Goal: Information Seeking & Learning: Learn about a topic

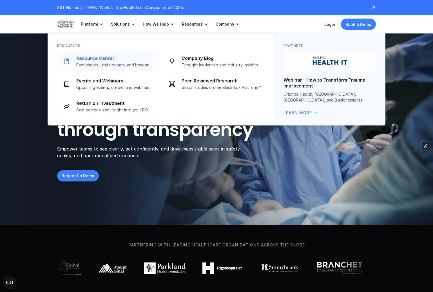
click at [118, 65] on p "Fact sheets, white papers, and beyond" at bounding box center [115, 64] width 79 height 5
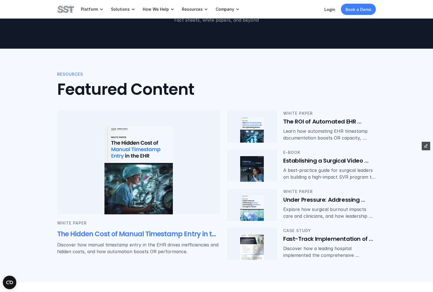
scroll to position [56, 0]
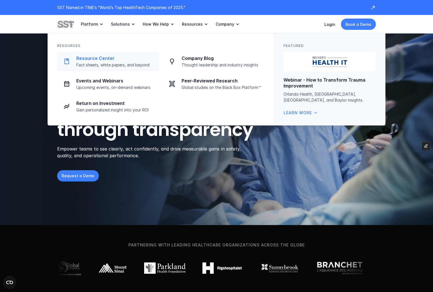
click at [124, 64] on p "Fact sheets, white papers, and beyond" at bounding box center [115, 64] width 79 height 5
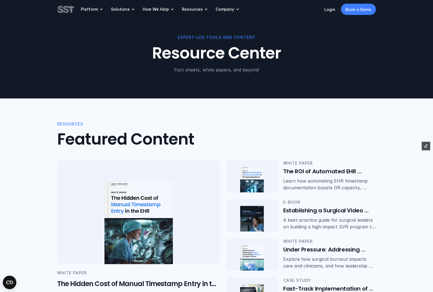
scroll to position [2, 0]
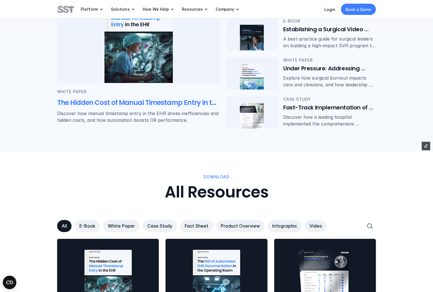
scroll to position [245, 0]
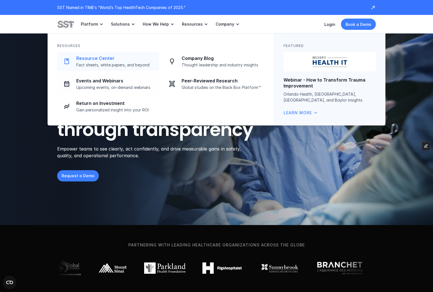
click at [111, 60] on p "Resource Center" at bounding box center [115, 58] width 79 height 6
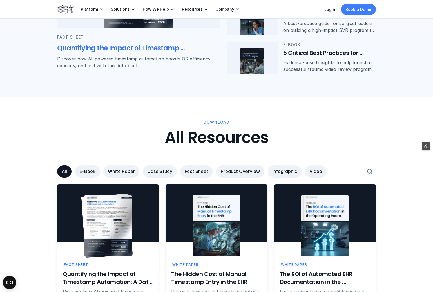
scroll to position [318, 0]
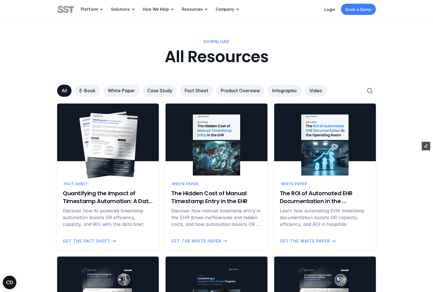
click at [112, 133] on img at bounding box center [111, 145] width 51 height 64
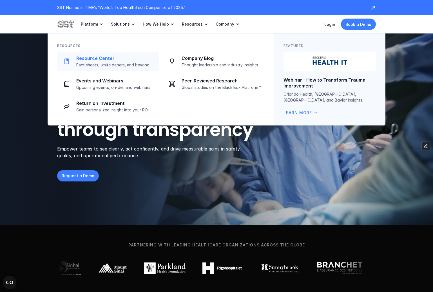
click at [119, 63] on p "Fact sheets, white papers, and beyond" at bounding box center [115, 64] width 79 height 5
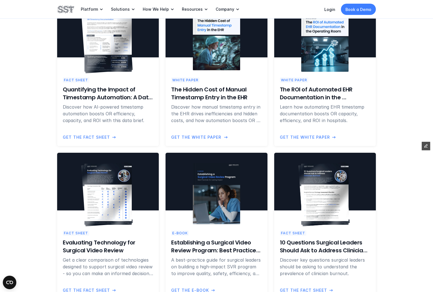
scroll to position [560, 0]
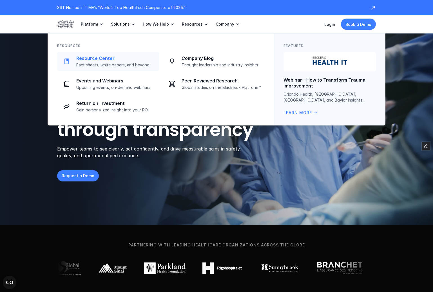
drag, startPoint x: 99, startPoint y: 60, endPoint x: 149, endPoint y: 82, distance: 54.7
click at [99, 60] on p "Resource Center" at bounding box center [115, 58] width 79 height 6
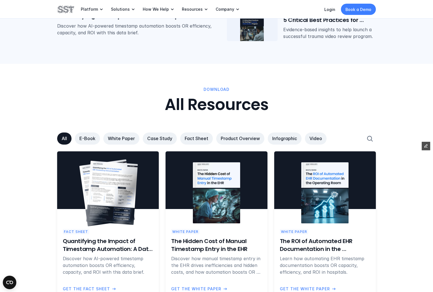
scroll to position [273, 0]
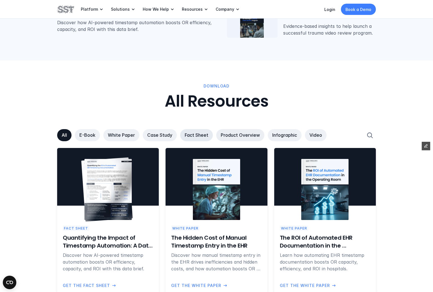
drag, startPoint x: 194, startPoint y: 134, endPoint x: 197, endPoint y: 138, distance: 4.8
click at [194, 134] on p "Fact Sheet" at bounding box center [197, 135] width 24 height 6
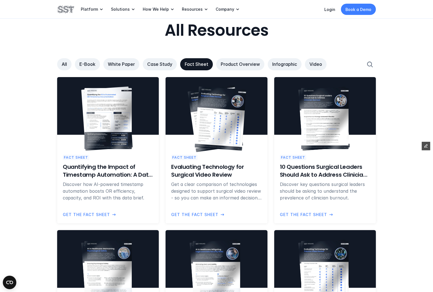
scroll to position [360, 0]
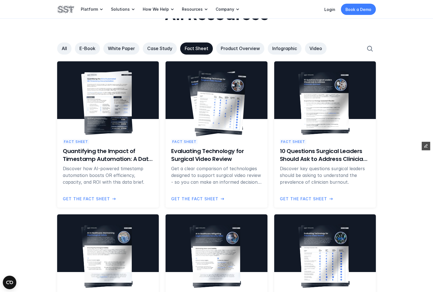
click at [206, 105] on img at bounding box center [220, 103] width 51 height 64
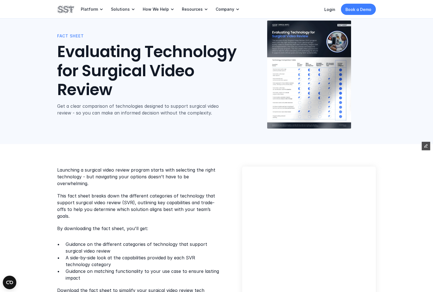
scroll to position [39, 0]
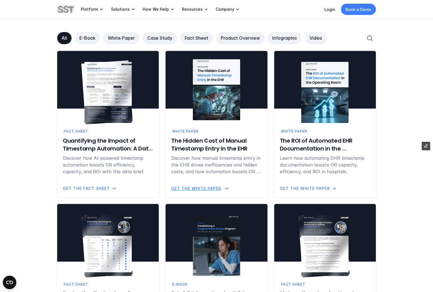
scroll to position [553, 0]
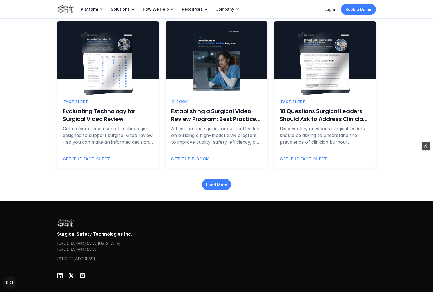
click at [212, 113] on h6 "Establishing a Surgical Video Review Program: Best Practices for Lasting Impact" at bounding box center [216, 115] width 90 height 16
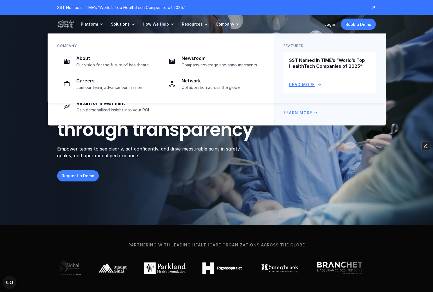
click at [341, 72] on div "SST Named in TIME’s “World’s Top HealthTech Companies of 2025” Read More arrow_…" at bounding box center [329, 72] width 81 height 30
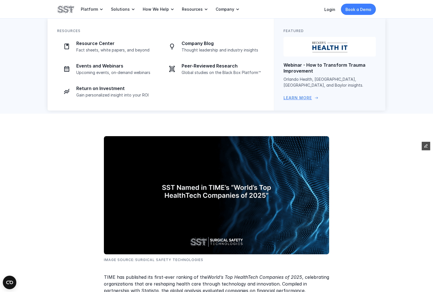
click at [338, 59] on link "Webinar - How to Transform Trauma Improvement Orlando Health, Penn Medicine, Un…" at bounding box center [329, 69] width 92 height 64
click at [129, 68] on p "Events and Webinars" at bounding box center [115, 66] width 79 height 6
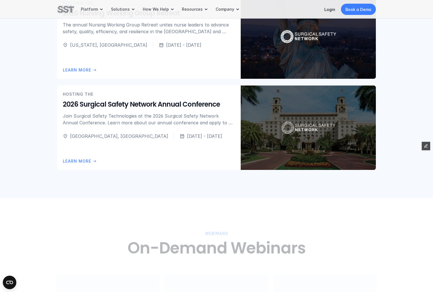
scroll to position [621, 0]
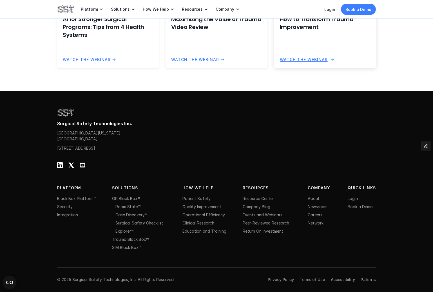
click at [317, 46] on div "WEBINAR How to Transform Trauma Improvement Watch the Webinar arrow_right_alt" at bounding box center [325, 34] width 102 height 67
